Goal: Task Accomplishment & Management: Complete application form

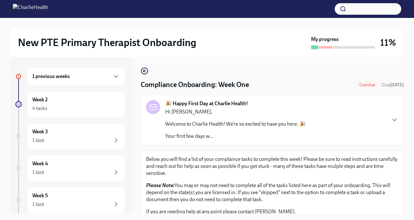
click at [64, 84] on div "1 previous weeks" at bounding box center [76, 76] width 99 height 19
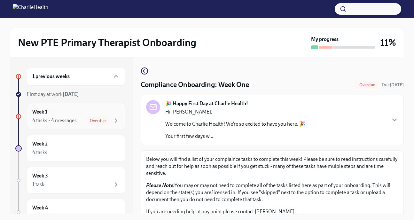
click at [69, 116] on div "Week 1 4 tasks • 4 messages Overdue" at bounding box center [76, 116] width 88 height 16
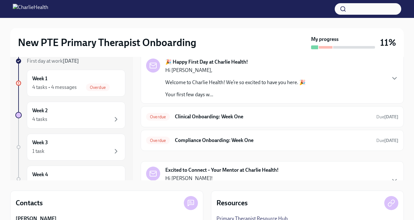
scroll to position [34, 0]
click at [245, 122] on div "Overdue Clinical Onboarding: Week One Due [DATE]" at bounding box center [272, 116] width 263 height 21
click at [237, 114] on h6 "Clinical Onboarding: Week One" at bounding box center [273, 116] width 196 height 7
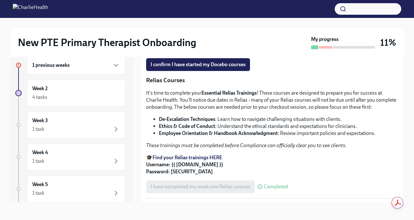
scroll to position [325, 0]
click at [208, 68] on span "I confirm I have started my Docebo courses" at bounding box center [198, 64] width 95 height 6
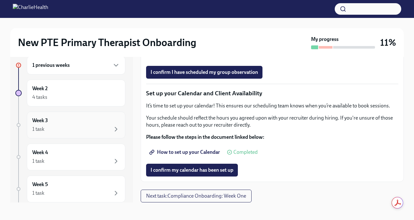
scroll to position [0, 0]
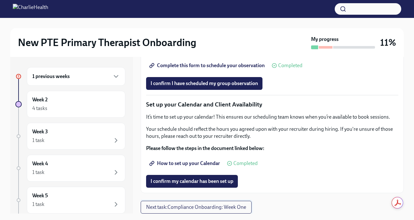
click at [178, 206] on span "Next task : Compliance Onboarding: Week One" at bounding box center [196, 207] width 100 height 6
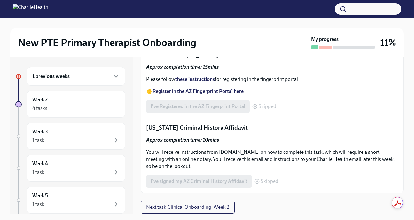
scroll to position [935, 0]
